Goal: Task Accomplishment & Management: Manage account settings

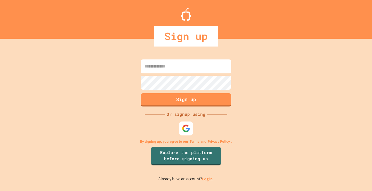
click at [187, 124] on img at bounding box center [186, 128] width 8 height 8
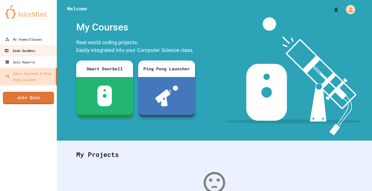
click at [27, 52] on div "Code Sandbox" at bounding box center [19, 51] width 31 height 6
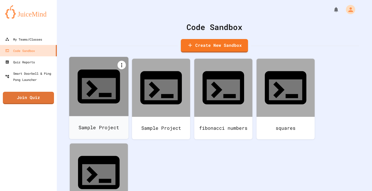
click at [120, 64] on icon at bounding box center [122, 65] width 6 height 6
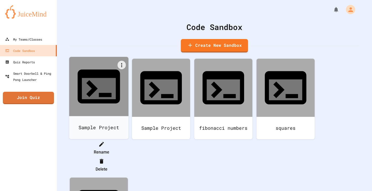
click at [128, 157] on li "Delete" at bounding box center [101, 165] width 53 height 17
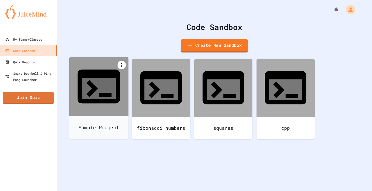
click at [123, 64] on icon at bounding box center [122, 65] width 6 height 6
click at [128, 157] on li "Delete" at bounding box center [101, 165] width 53 height 17
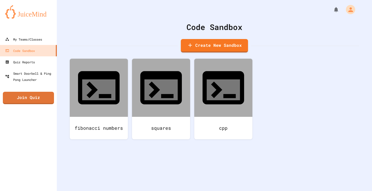
click at [216, 33] on div "Code Sandbox Create New Sandbox" at bounding box center [215, 36] width 290 height 31
click at [221, 43] on link "Create New Sandbox" at bounding box center [214, 45] width 67 height 13
click at [37, 36] on div "My Teams/Classes" at bounding box center [23, 39] width 38 height 6
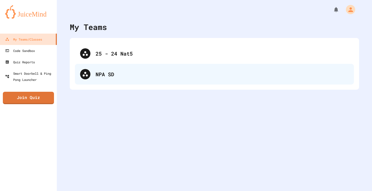
click at [114, 78] on div "NPA SD" at bounding box center [222, 74] width 253 height 8
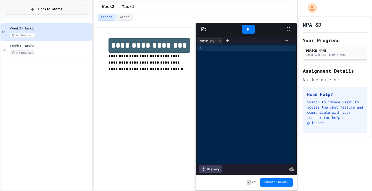
click at [32, 7] on icon at bounding box center [33, 9] width 5 height 5
